Goal: Task Accomplishment & Management: Manage account settings

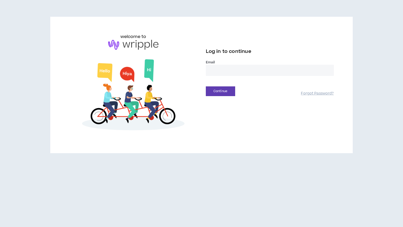
click at [274, 71] on input "email" at bounding box center [270, 70] width 128 height 11
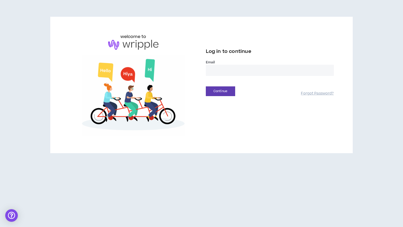
click at [214, 68] on input "email" at bounding box center [270, 70] width 128 height 11
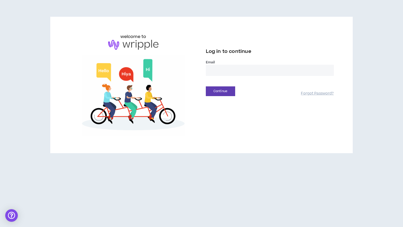
type input "**********"
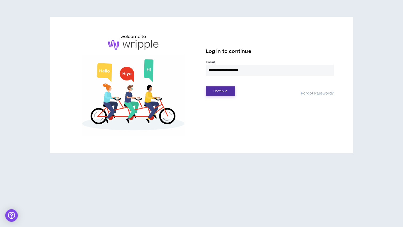
click at [226, 93] on button "Continue" at bounding box center [220, 92] width 29 height 10
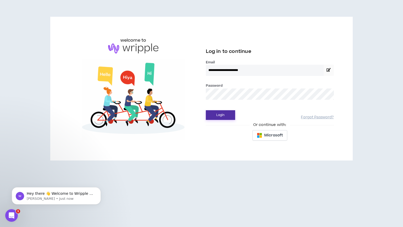
click at [226, 115] on button "Login" at bounding box center [220, 115] width 29 height 10
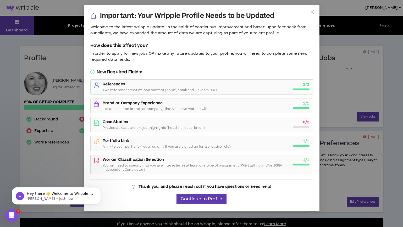
click at [311, 12] on icon "close" at bounding box center [313, 12] width 4 height 4
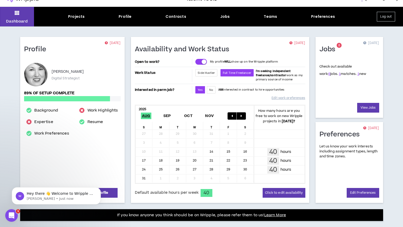
scroll to position [8, 0]
